Goal: Information Seeking & Learning: Learn about a topic

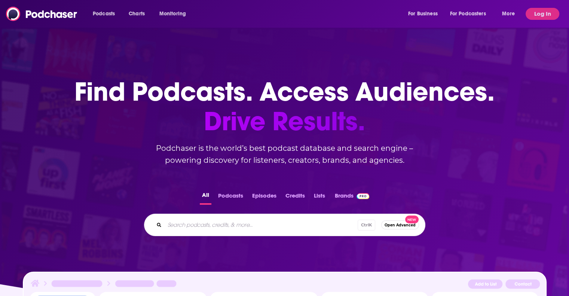
click at [214, 227] on input "Search podcasts, credits, & more..." at bounding box center [261, 225] width 193 height 12
type input "doctor's farmacy"
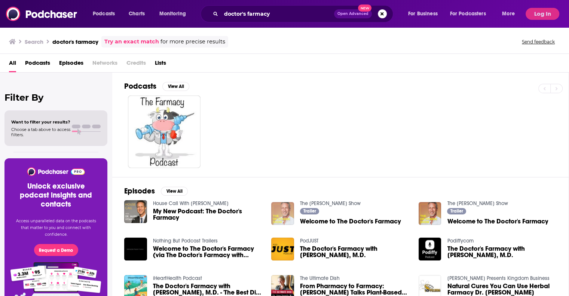
click at [287, 213] on img "Welcome to The Doctor's Farmacy" at bounding box center [282, 213] width 23 height 23
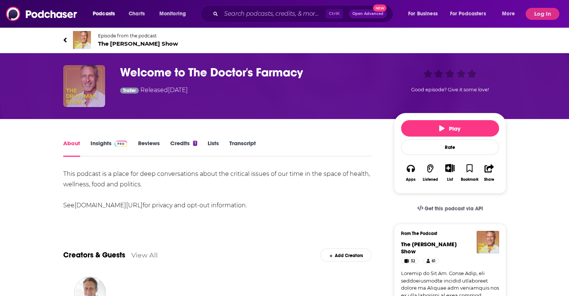
click at [89, 88] on img "Welcome to The Doctor's Farmacy" at bounding box center [84, 86] width 42 height 42
click at [86, 40] on img at bounding box center [82, 40] width 18 height 18
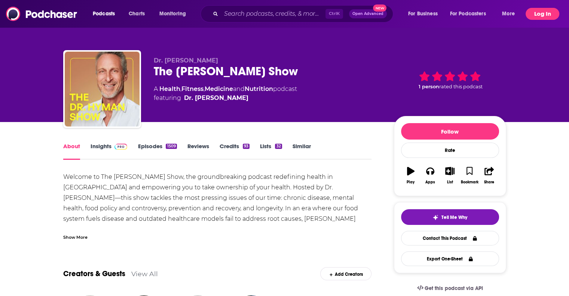
click at [532, 12] on button "Log In" at bounding box center [542, 14] width 34 height 12
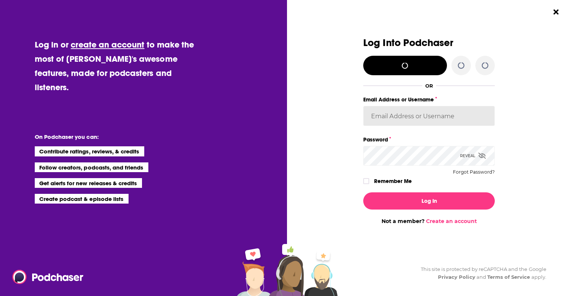
type input "jfalkner"
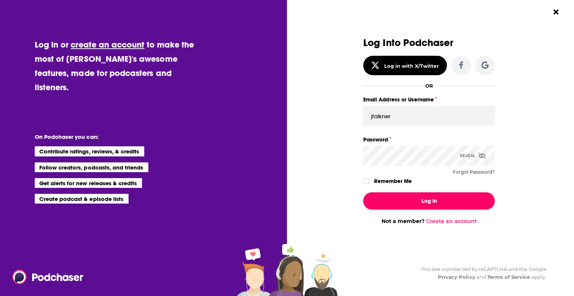
click at [411, 197] on button "Log In" at bounding box center [430, 200] width 132 height 17
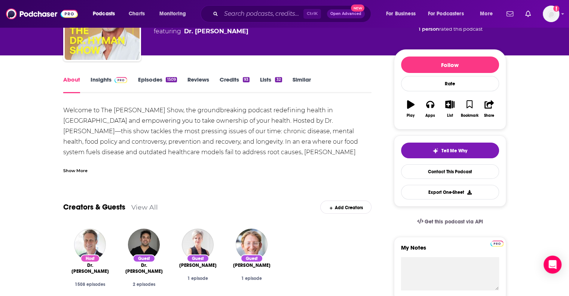
scroll to position [66, 0]
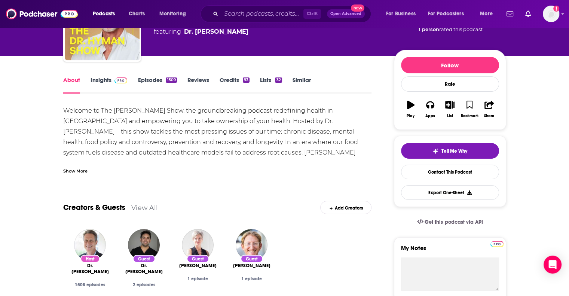
click at [110, 88] on link "Insights" at bounding box center [109, 84] width 37 height 17
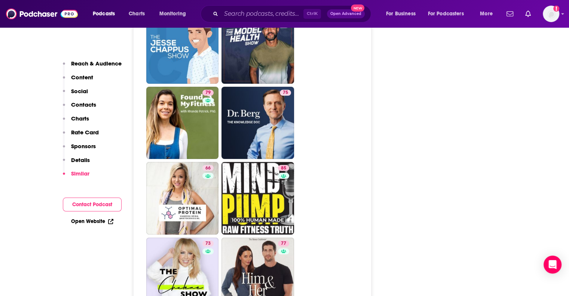
scroll to position [2222, 0]
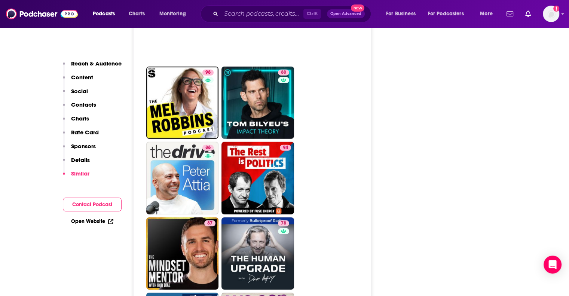
scroll to position [2210, 0]
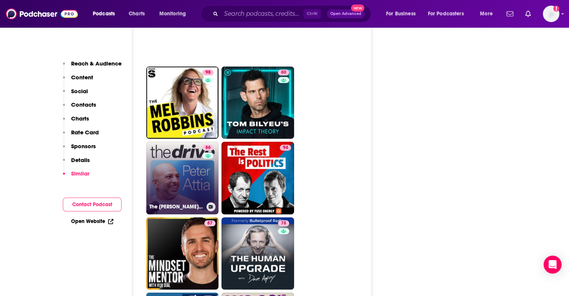
click at [177, 161] on link "[STREET_ADDRESS][PERSON_NAME]" at bounding box center [182, 178] width 73 height 73
type input "[URL][DOMAIN_NAME][PERSON_NAME]"
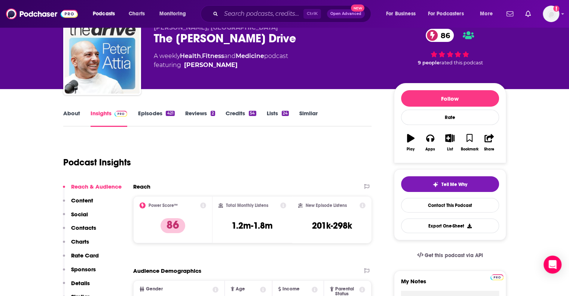
scroll to position [27, 0]
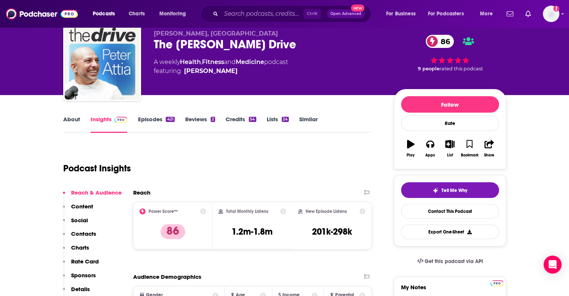
click at [192, 61] on link "Health" at bounding box center [190, 61] width 21 height 7
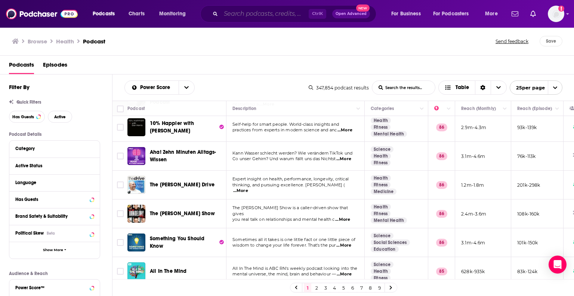
click at [251, 18] on input "Search podcasts, credits, & more..." at bounding box center [265, 14] width 88 height 12
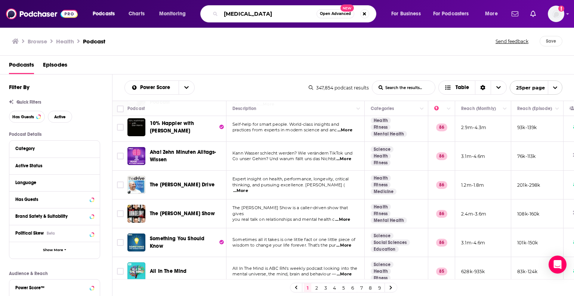
type input "[MEDICAL_DATA]"
